Goal: Navigation & Orientation: Go to known website

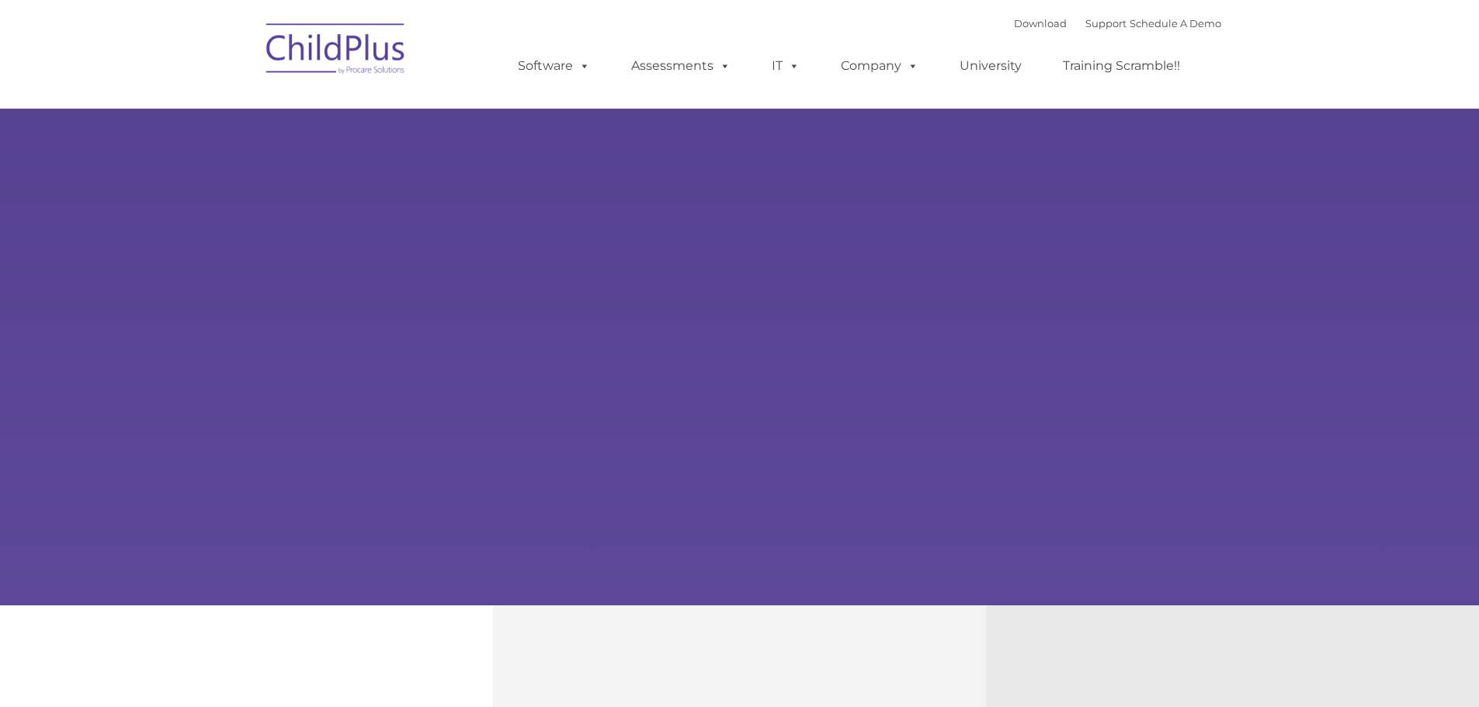
type input ""
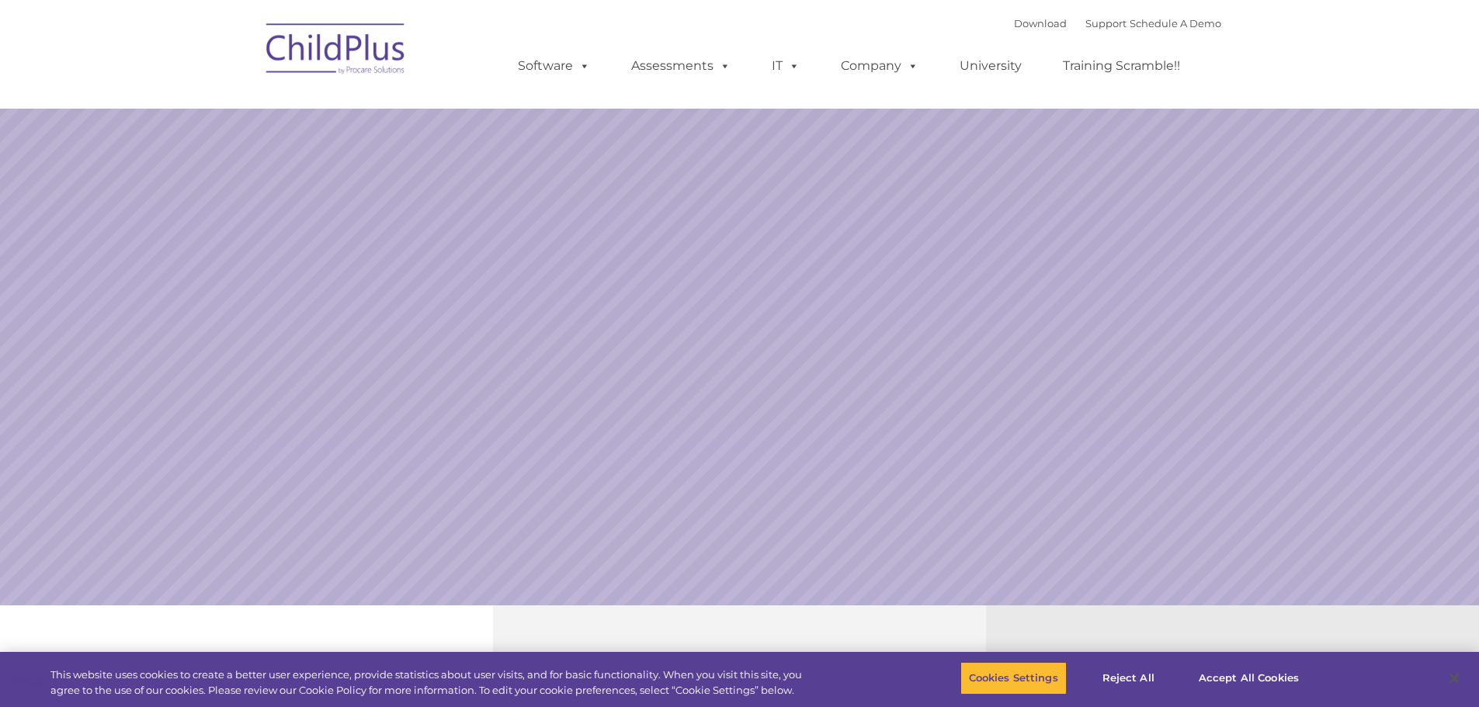
select select "MEDIUM"
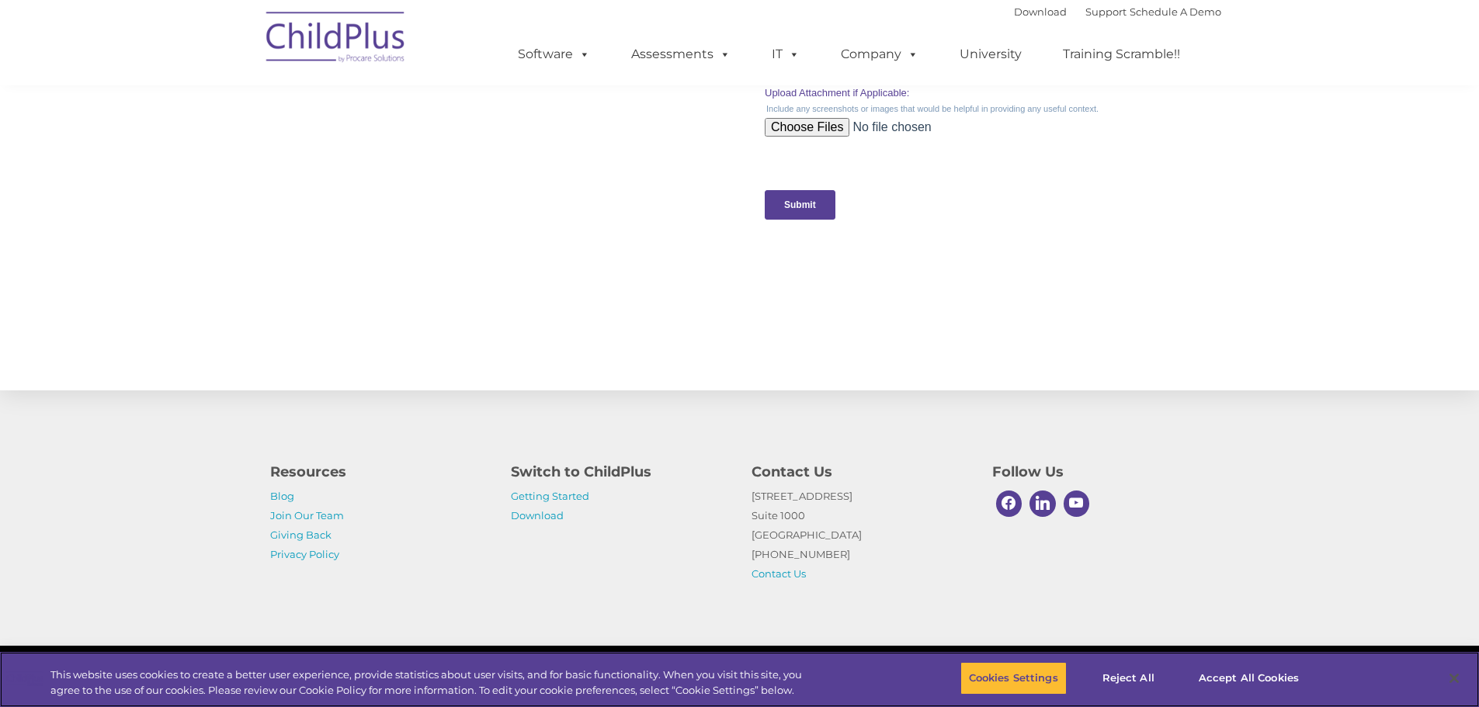
scroll to position [1523, 0]
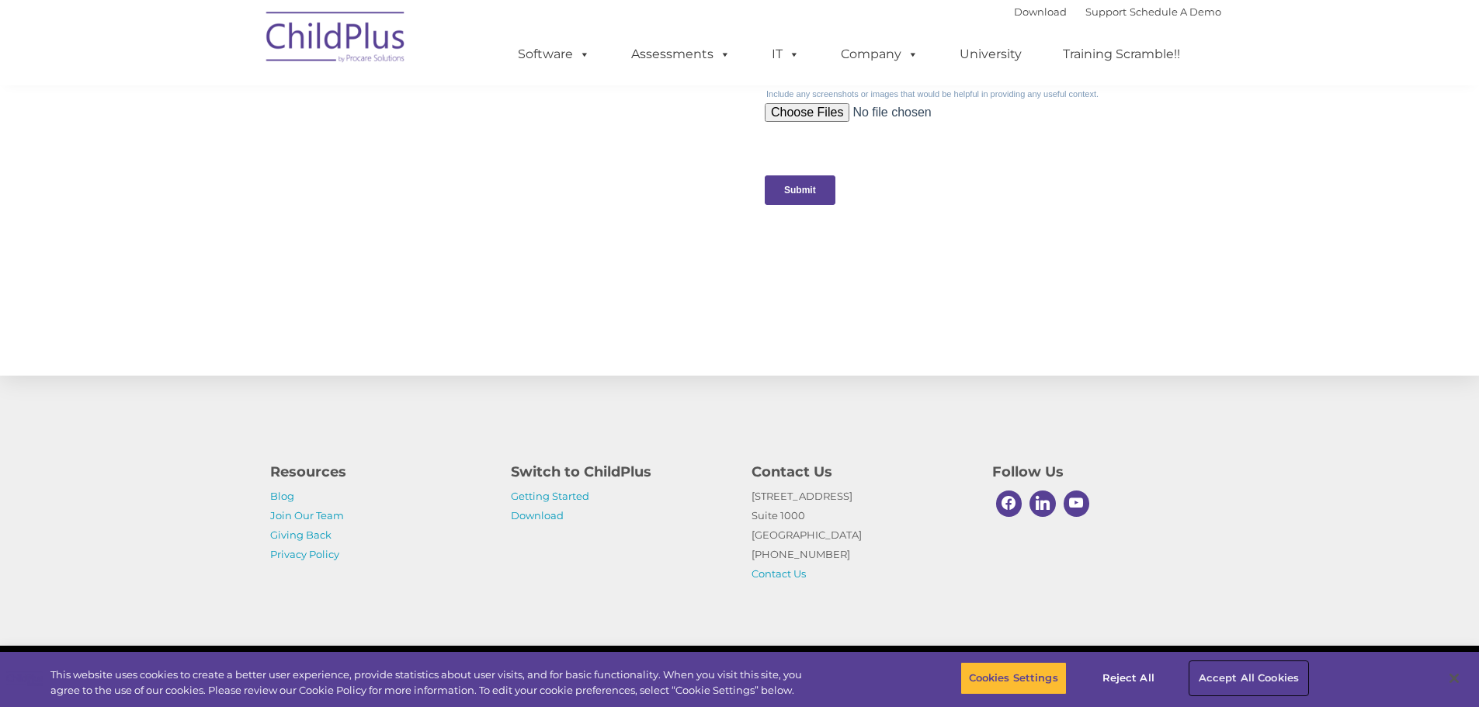
click at [1272, 673] on button "Accept All Cookies" at bounding box center [1248, 678] width 117 height 33
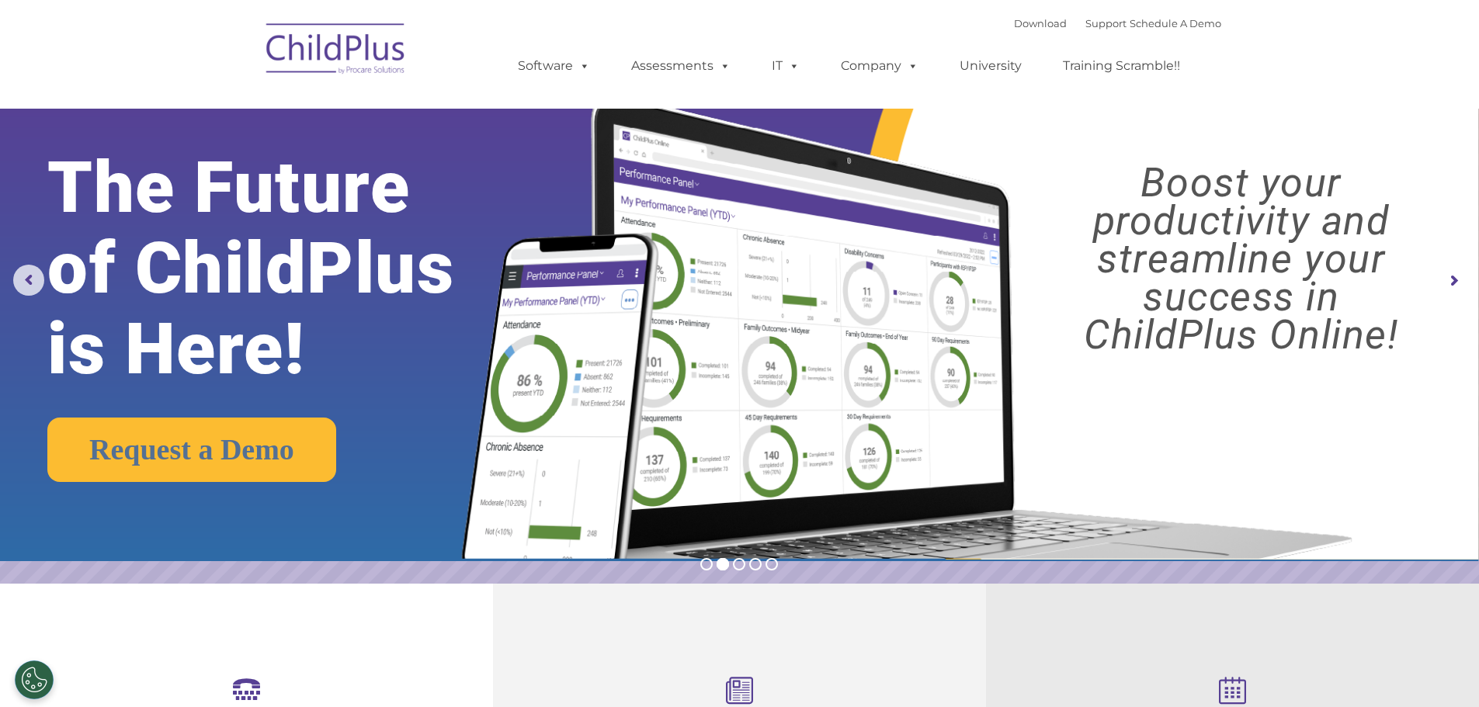
scroll to position [0, 0]
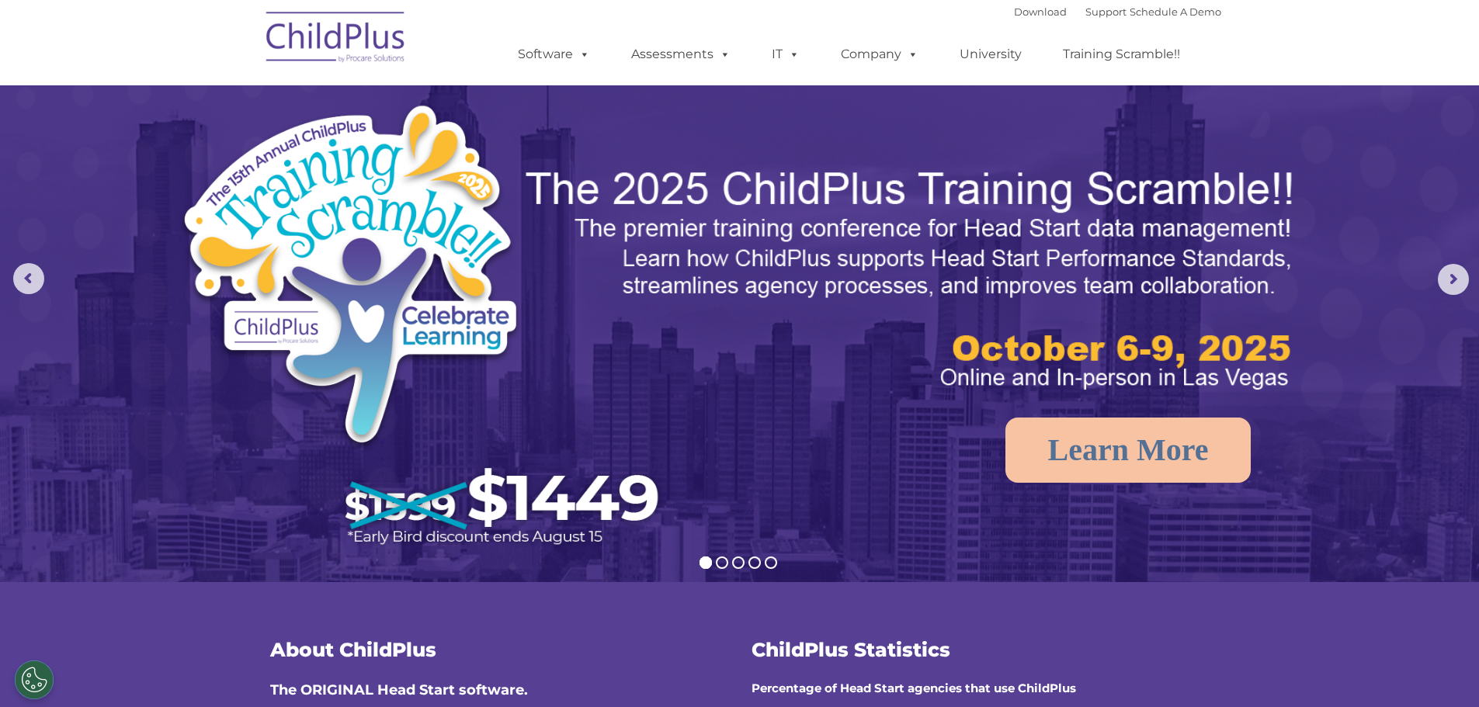
click at [346, 46] on img at bounding box center [336, 40] width 155 height 78
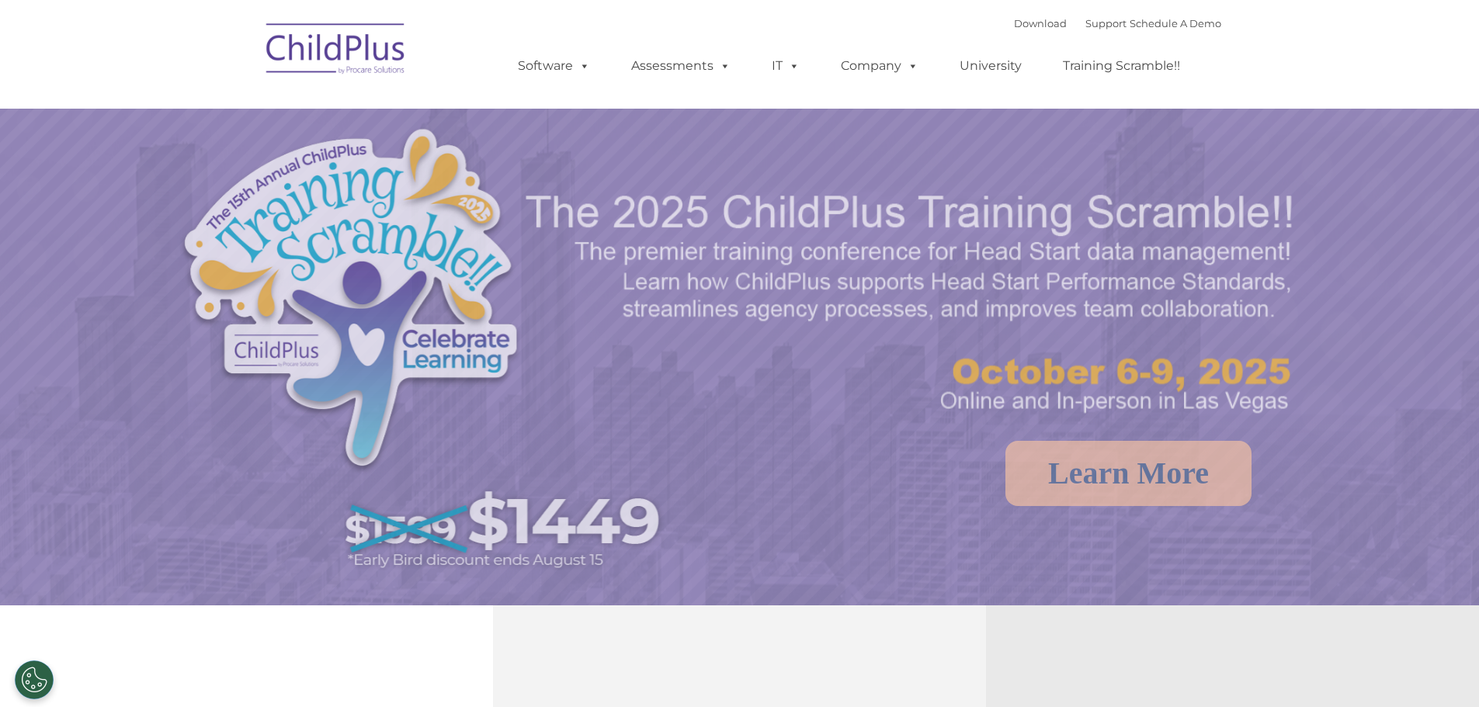
select select "MEDIUM"
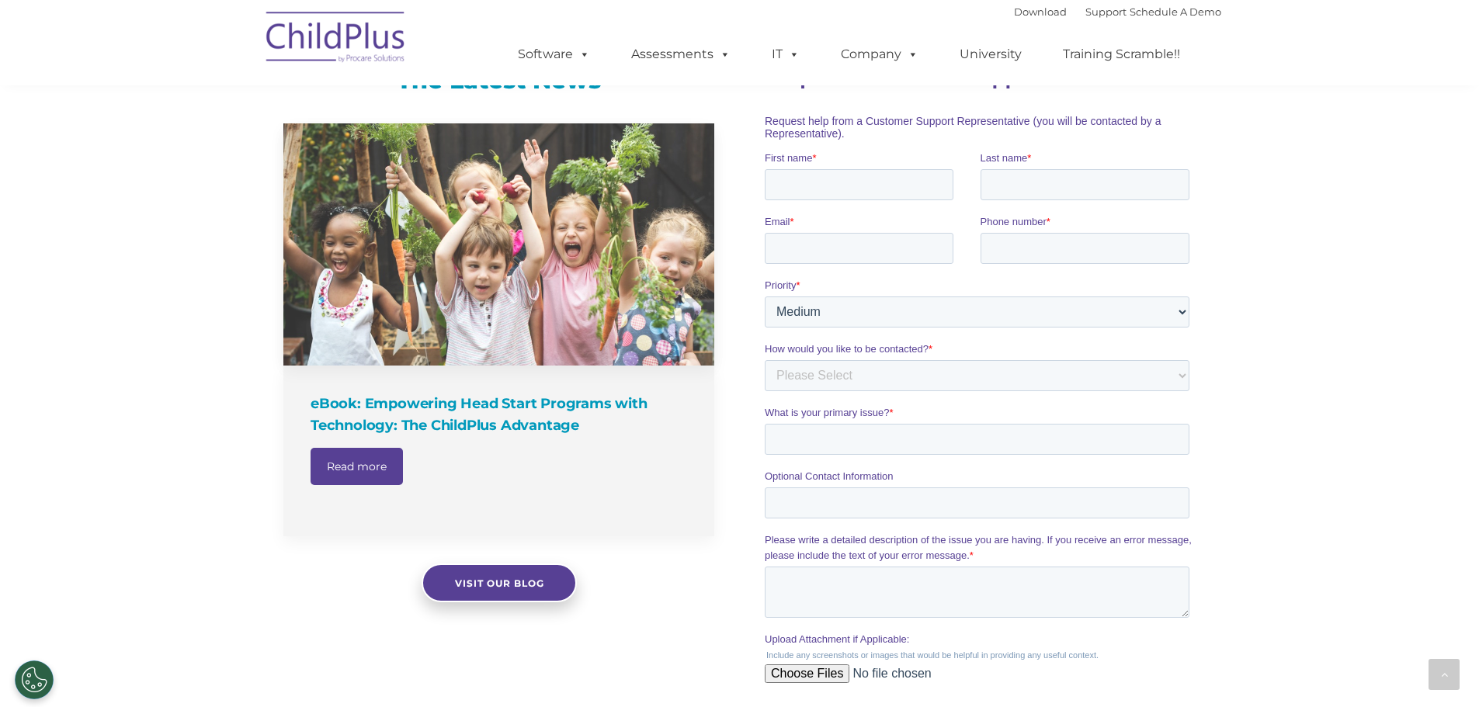
scroll to position [833, 0]
